Goal: Task Accomplishment & Management: Manage account settings

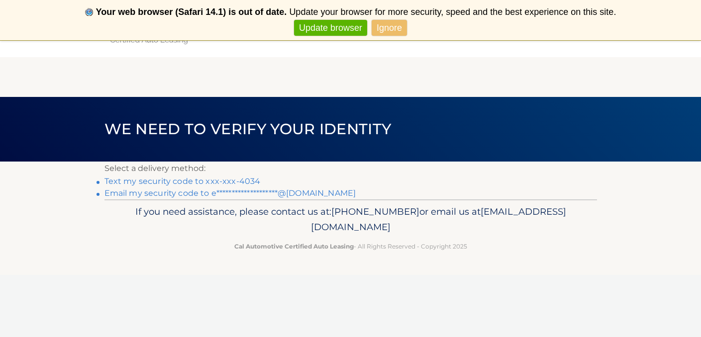
click at [237, 179] on link "Text my security code to xxx-xxx-4034" at bounding box center [182, 181] width 156 height 9
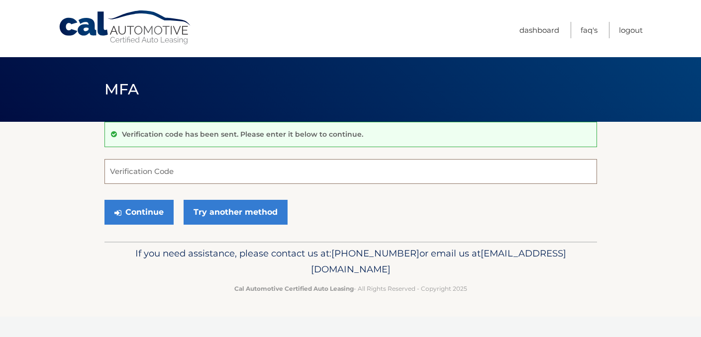
click at [241, 170] on input "Verification Code" at bounding box center [350, 171] width 492 height 25
type input "412799"
click at [138, 212] on button "Continue" at bounding box center [138, 212] width 69 height 25
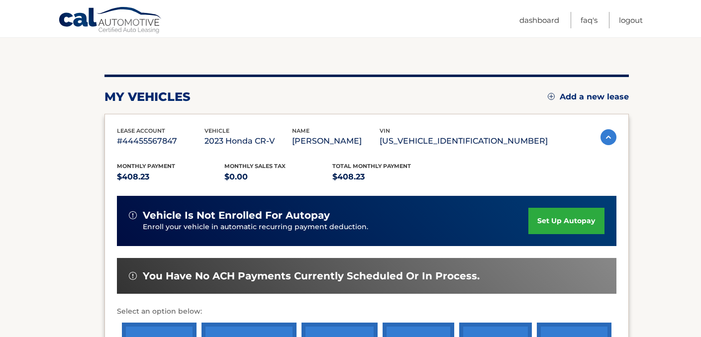
scroll to position [97, 0]
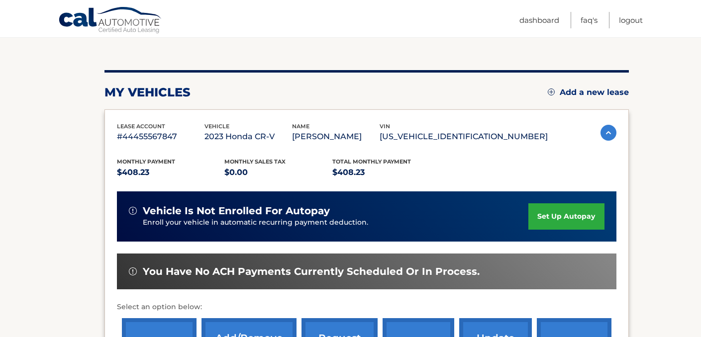
click at [572, 216] on link "set up autopay" at bounding box center [566, 216] width 76 height 26
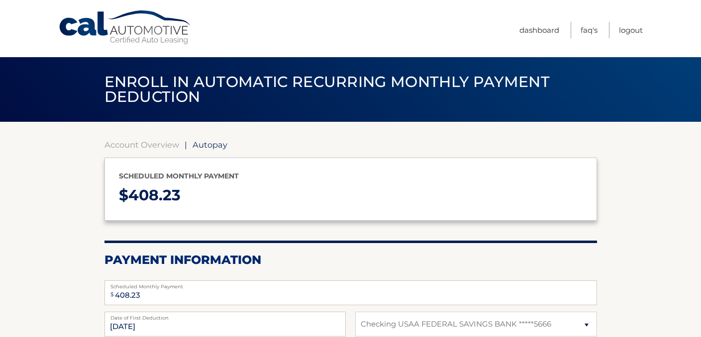
select select "ODZkZGIzZWMtOTY5ZC00NDZmLWE2NTgtMzZiZmM1MWMzZDY3"
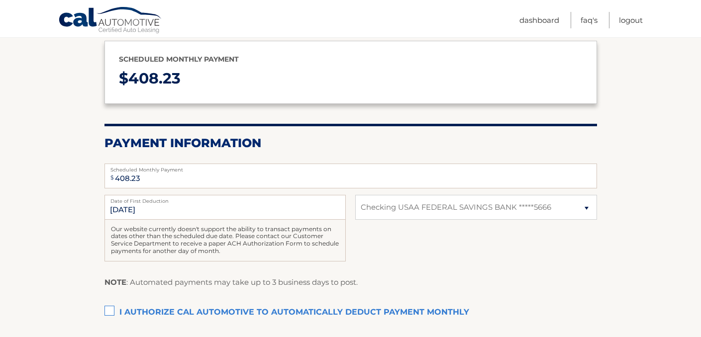
scroll to position [118, 0]
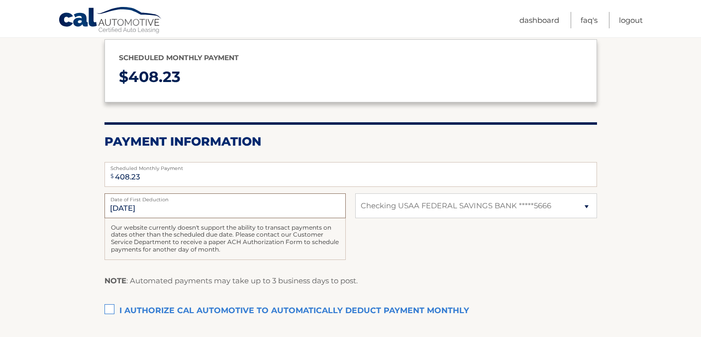
click at [146, 206] on input "[DATE]" at bounding box center [224, 206] width 241 height 25
click at [131, 206] on input "[DATE]" at bounding box center [224, 206] width 241 height 25
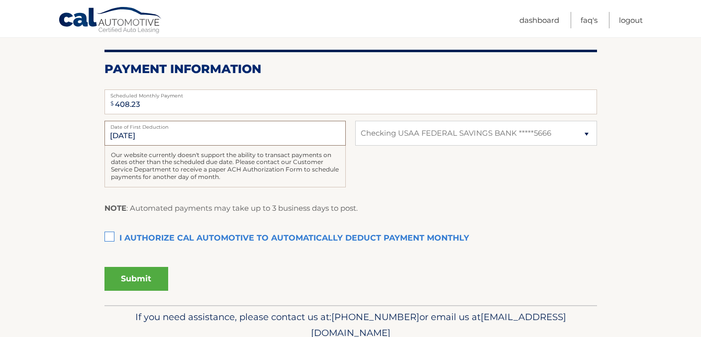
scroll to position [194, 0]
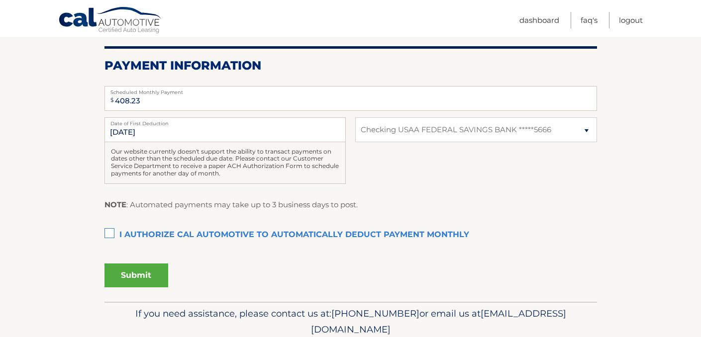
click at [110, 232] on label "I authorize cal automotive to automatically deduct payment monthly This checkbo…" at bounding box center [350, 235] width 492 height 20
click at [0, 0] on input "I authorize cal automotive to automatically deduct payment monthly This checkbo…" at bounding box center [0, 0] width 0 height 0
click at [137, 130] on input "10/2/2025" at bounding box center [224, 129] width 241 height 25
click at [142, 100] on input "408.23" at bounding box center [350, 98] width 492 height 25
click at [145, 131] on input "10/2/2025" at bounding box center [224, 129] width 241 height 25
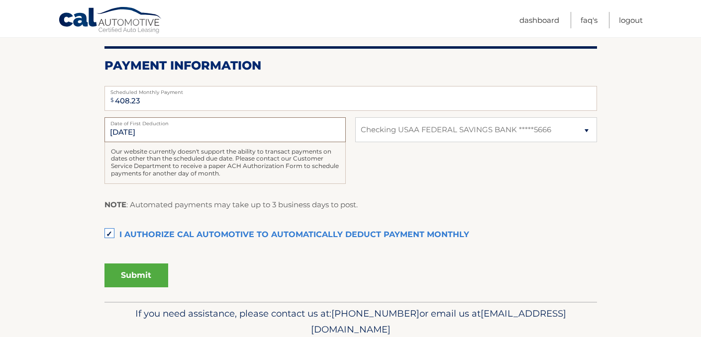
click at [128, 130] on input "10/2/2025" at bounding box center [224, 129] width 241 height 25
click at [131, 267] on button "Submit" at bounding box center [136, 276] width 64 height 24
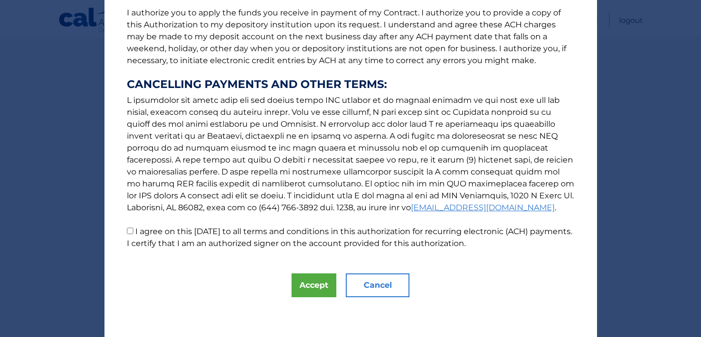
scroll to position [133, 0]
click at [300, 288] on button "Accept" at bounding box center [313, 286] width 45 height 24
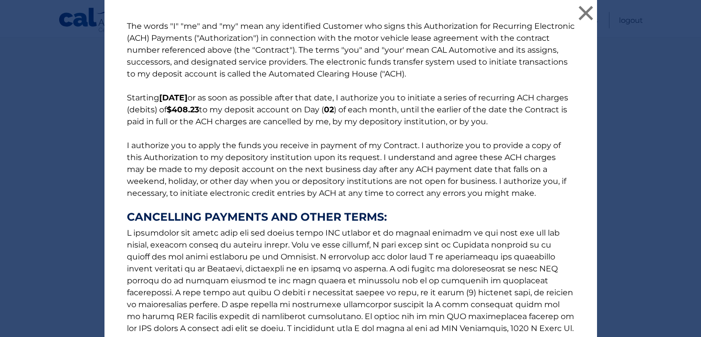
scroll to position [0, 0]
click at [584, 12] on button "×" at bounding box center [586, 13] width 20 height 20
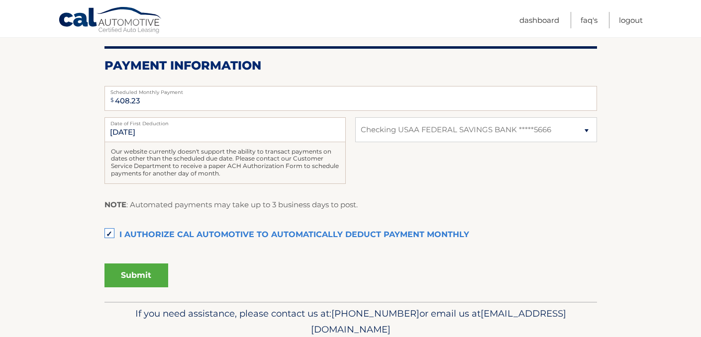
click at [149, 268] on button "Submit" at bounding box center [136, 276] width 64 height 24
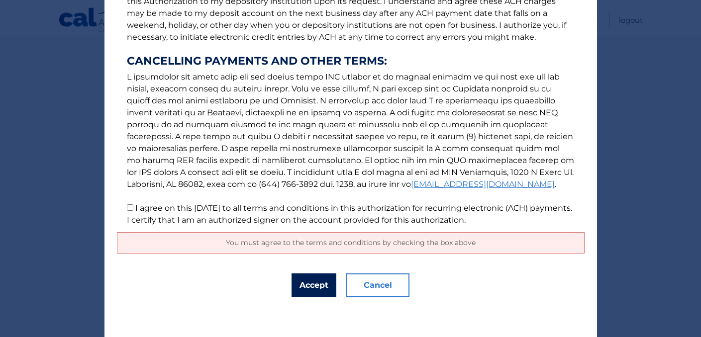
scroll to position [156, 0]
click at [312, 285] on button "Accept" at bounding box center [313, 286] width 45 height 24
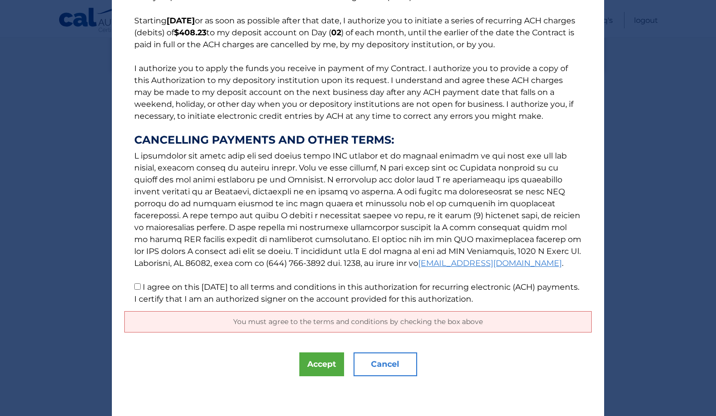
scroll to position [77, 0]
click at [137, 286] on input "I agree on this 09/30/2025 to all terms and conditions in this authorization fo…" at bounding box center [137, 287] width 6 height 6
checkbox input "true"
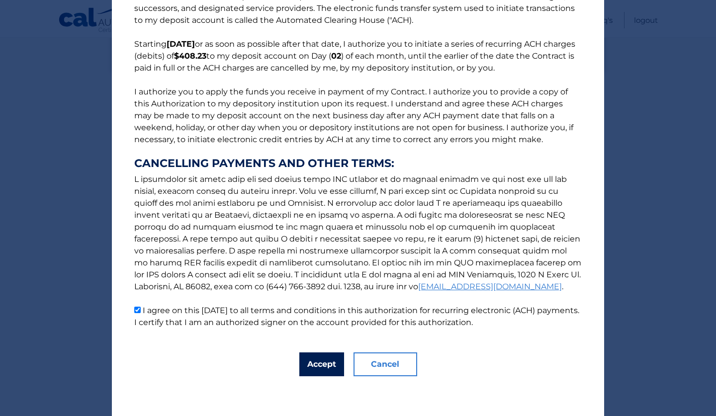
click at [312, 337] on button "Accept" at bounding box center [321, 365] width 45 height 24
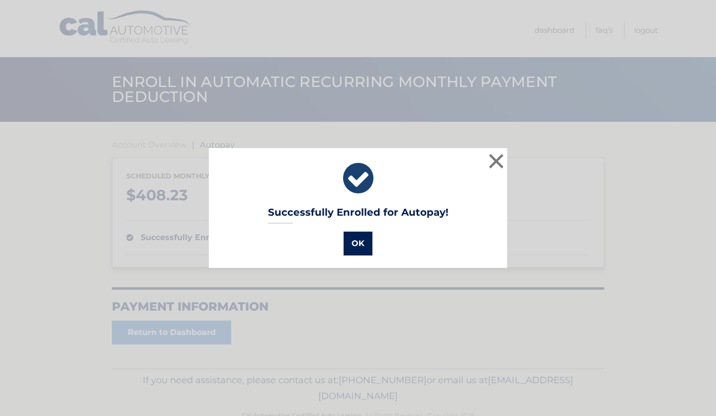
click at [356, 249] on button "OK" at bounding box center [358, 244] width 29 height 24
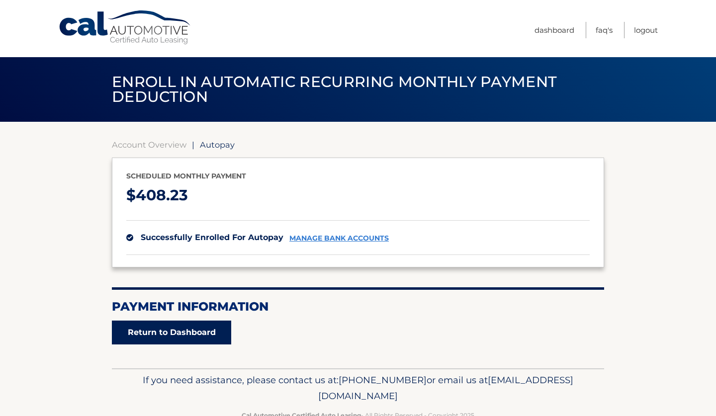
click at [163, 334] on link "Return to Dashboard" at bounding box center [171, 333] width 119 height 24
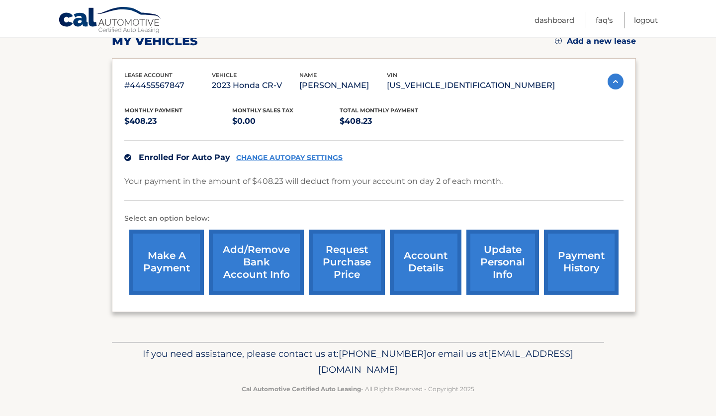
scroll to position [147, 0]
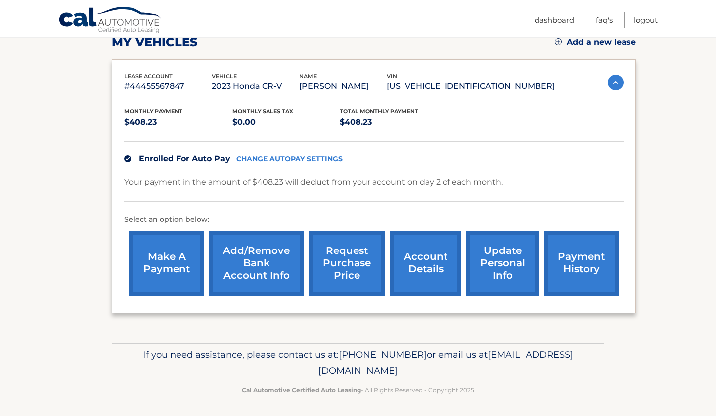
click at [577, 256] on link "payment history" at bounding box center [581, 263] width 75 height 65
